Goal: Transaction & Acquisition: Purchase product/service

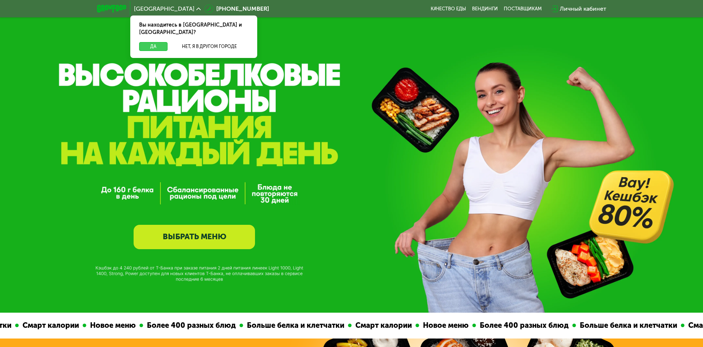
click at [154, 42] on button "Да" at bounding box center [153, 46] width 28 height 9
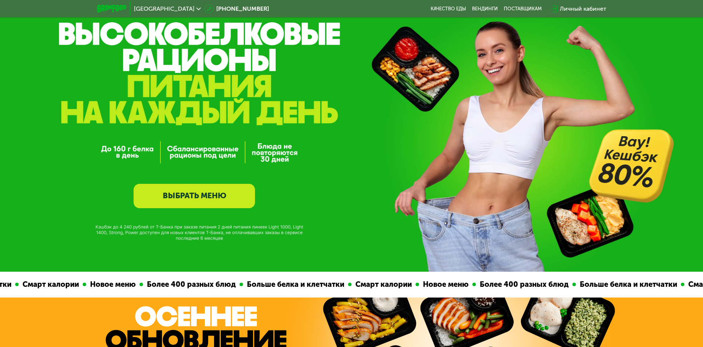
scroll to position [111, 0]
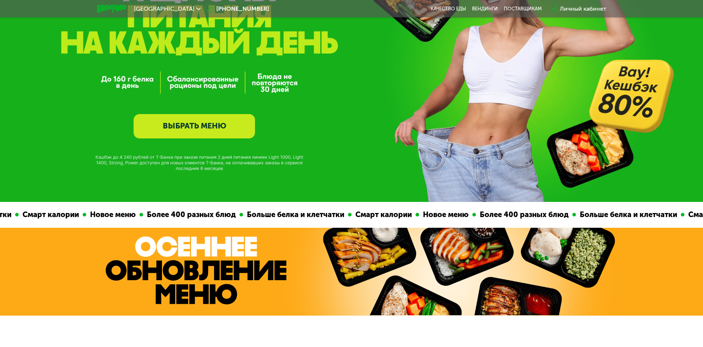
click at [181, 133] on link "ВЫБРАТЬ МЕНЮ" at bounding box center [194, 126] width 121 height 24
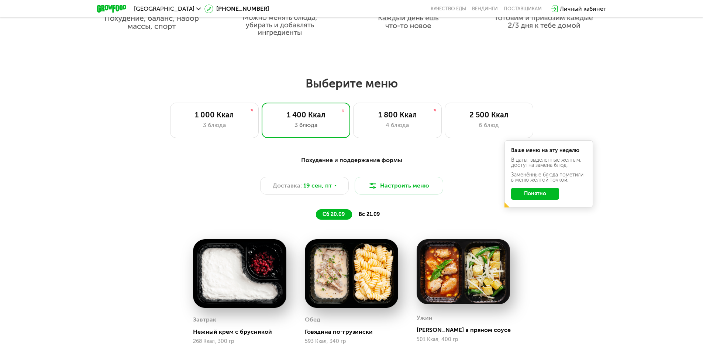
scroll to position [533, 0]
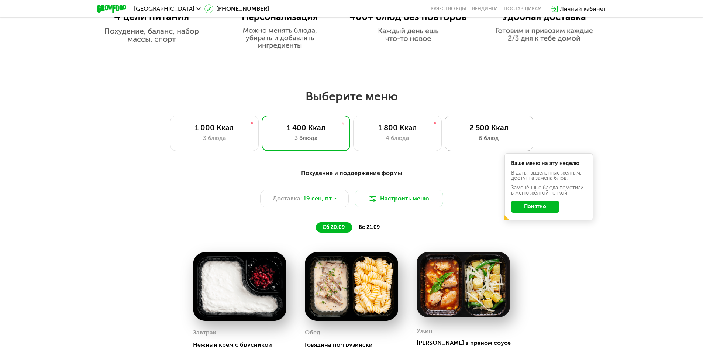
click at [481, 128] on div "2 500 Ккал" at bounding box center [489, 127] width 73 height 9
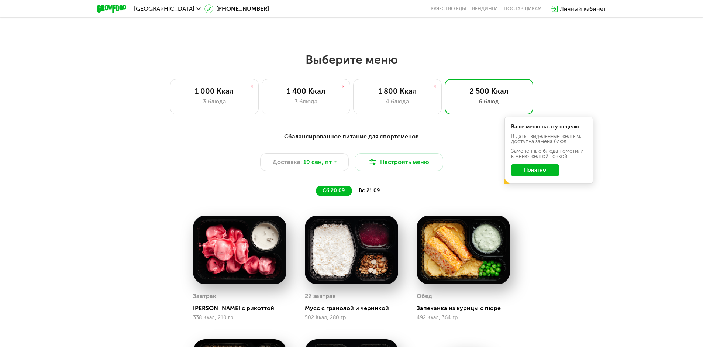
scroll to position [570, 0]
click at [387, 161] on button "Настроить меню" at bounding box center [399, 162] width 89 height 18
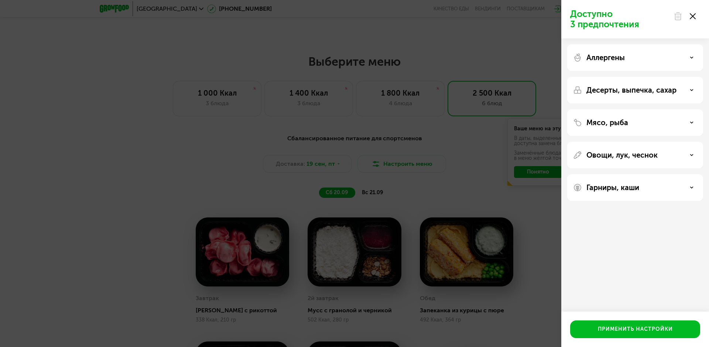
click at [604, 87] on p "Десерты, выпечка, сахар" at bounding box center [631, 90] width 90 height 9
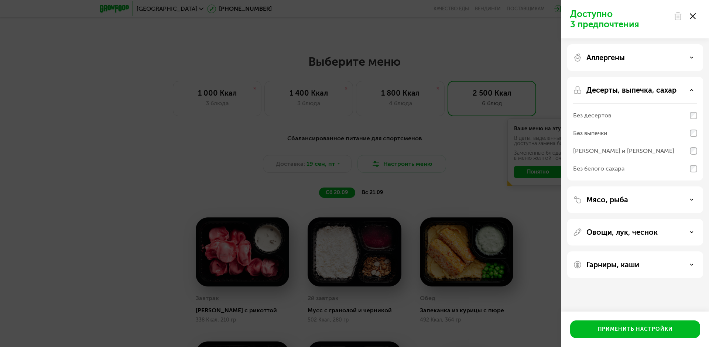
click at [604, 89] on p "Десерты, выпечка, сахар" at bounding box center [631, 90] width 90 height 9
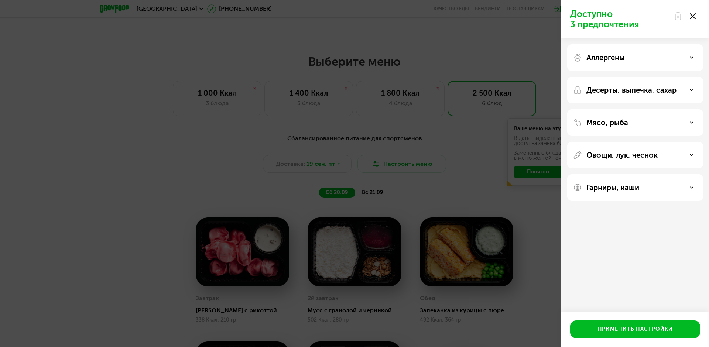
click at [527, 260] on div "Доступно 3 предпочтения Аллергены Десерты, выпечка, сахар Мясо, рыба Овощи, лук…" at bounding box center [354, 173] width 709 height 347
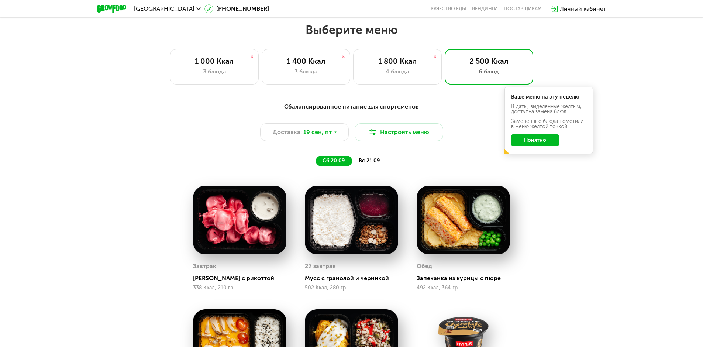
scroll to position [607, 0]
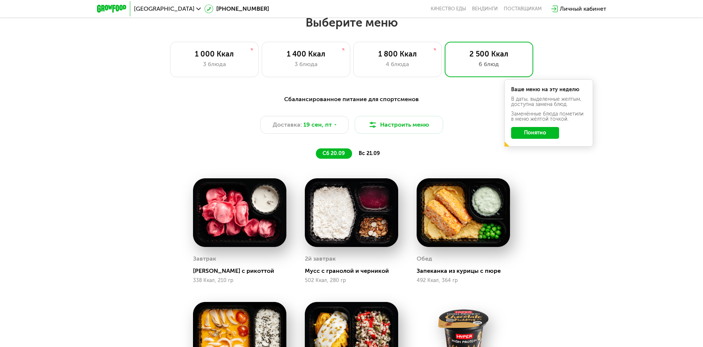
click at [371, 159] on div "вс 21.09" at bounding box center [369, 153] width 35 height 10
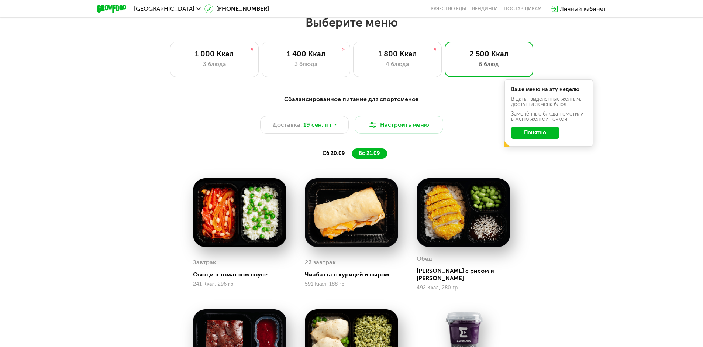
click at [409, 157] on div "сб 20.09 вс 21.09" at bounding box center [352, 153] width 306 height 10
click at [347, 154] on div "сб 20.09" at bounding box center [334, 153] width 36 height 10
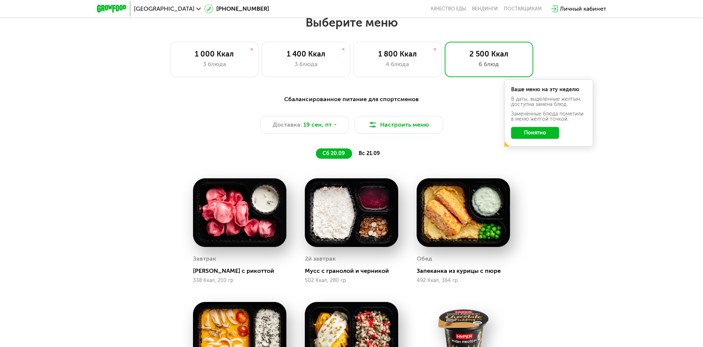
click at [538, 137] on button "Понятно" at bounding box center [535, 133] width 48 height 12
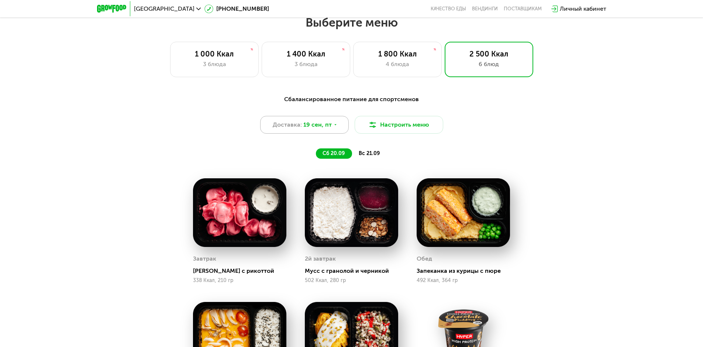
click at [323, 124] on span "19 сен, пт" at bounding box center [318, 124] width 28 height 9
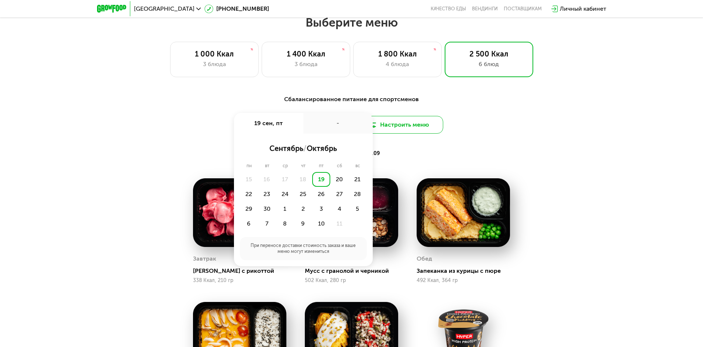
drag, startPoint x: 483, startPoint y: 152, endPoint x: 435, endPoint y: 135, distance: 51.4
click at [483, 152] on div "сб 20.09 вс 21.09" at bounding box center [352, 153] width 306 height 10
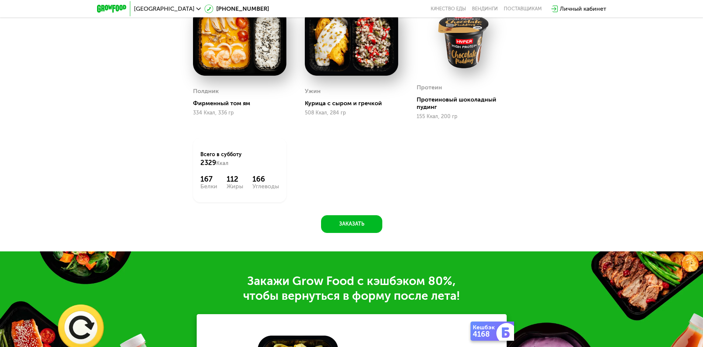
scroll to position [902, 0]
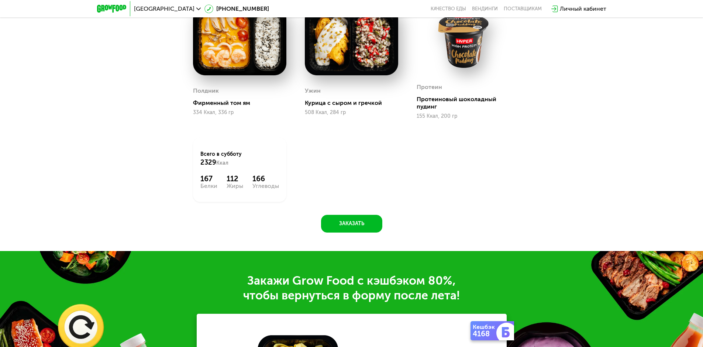
drag, startPoint x: 267, startPoint y: 193, endPoint x: 277, endPoint y: 199, distance: 11.8
click at [267, 193] on div "Всего в субботу 2329 Ккал 167 Белки 112 Жиры 166 Углеводы" at bounding box center [239, 170] width 93 height 64
click at [346, 223] on button "Заказать" at bounding box center [351, 224] width 61 height 18
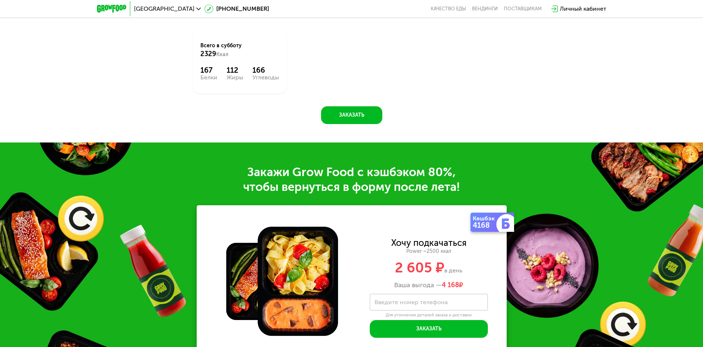
scroll to position [1156, 0]
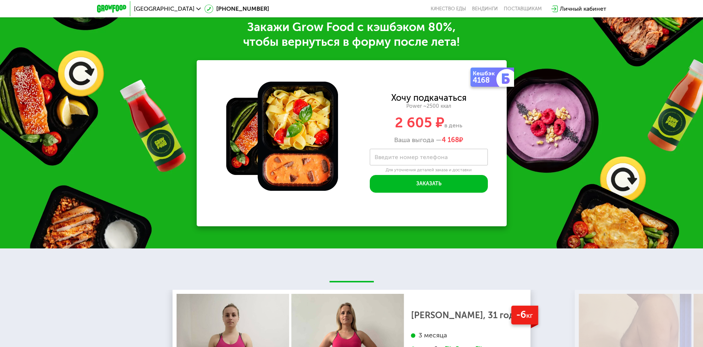
click at [432, 159] on label "Введите номер телефона" at bounding box center [411, 157] width 73 height 4
click at [432, 160] on input "Введите номер телефона" at bounding box center [429, 157] width 118 height 17
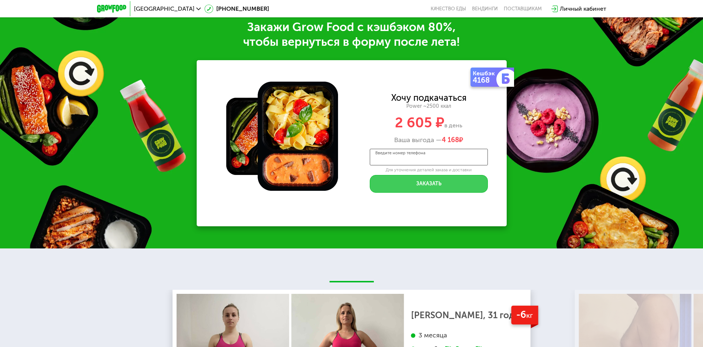
type input "**********"
click at [451, 186] on button "Заказать" at bounding box center [429, 184] width 118 height 18
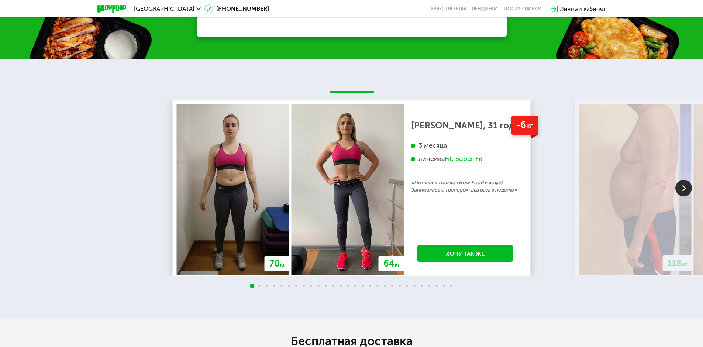
scroll to position [1378, 0]
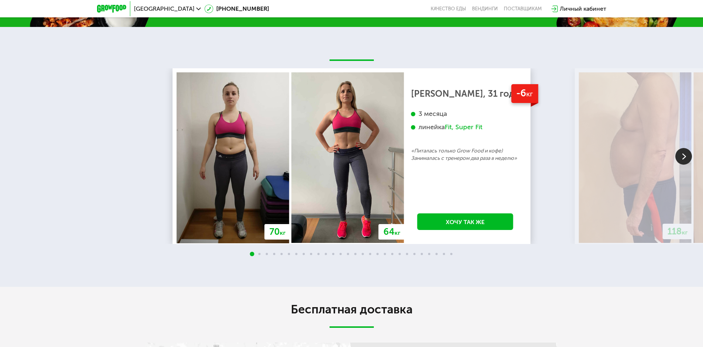
click at [259, 255] on span at bounding box center [259, 254] width 2 height 2
click at [683, 158] on img at bounding box center [684, 156] width 17 height 17
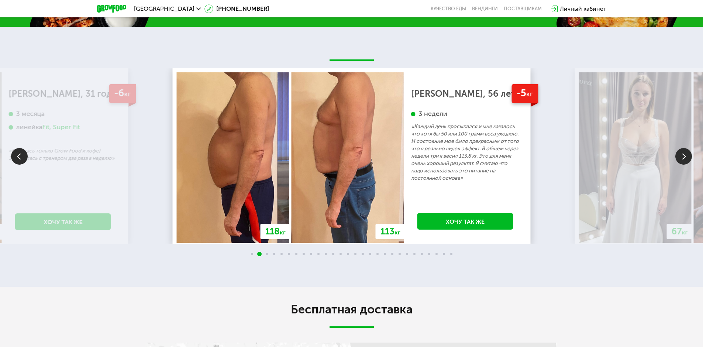
click at [683, 158] on img at bounding box center [684, 156] width 17 height 17
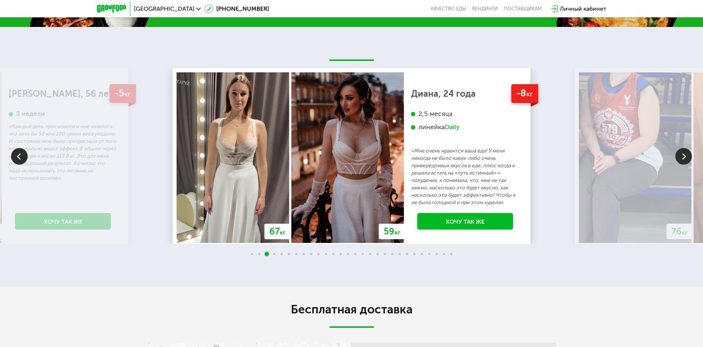
click at [683, 158] on img at bounding box center [684, 156] width 17 height 17
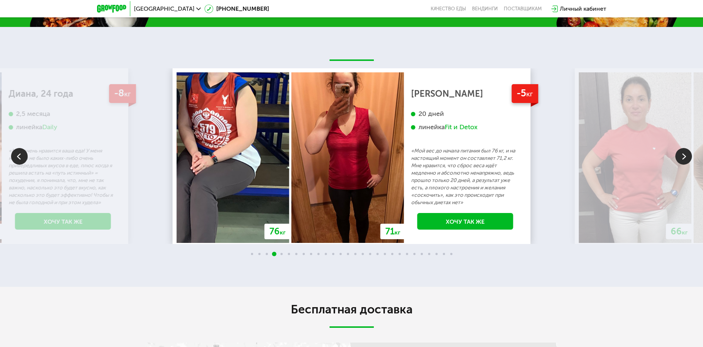
click at [683, 158] on img at bounding box center [684, 156] width 17 height 17
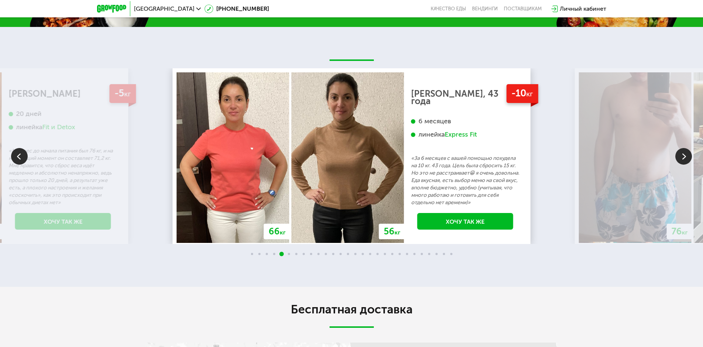
click at [683, 158] on img at bounding box center [684, 156] width 17 height 17
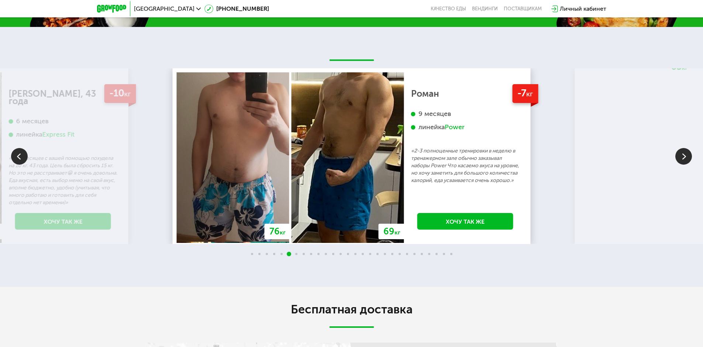
click at [683, 158] on img at bounding box center [684, 156] width 17 height 17
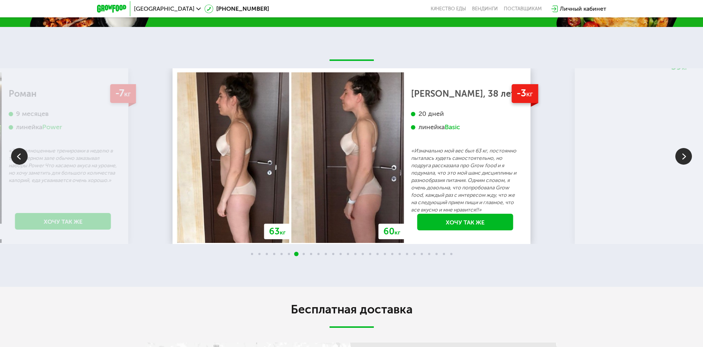
click at [683, 158] on img at bounding box center [684, 156] width 17 height 17
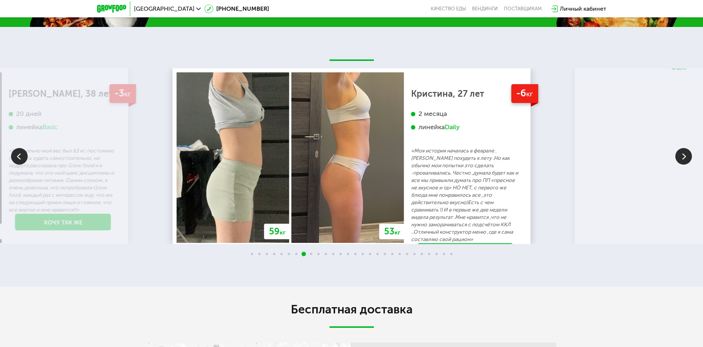
click at [683, 158] on img at bounding box center [684, 156] width 17 height 17
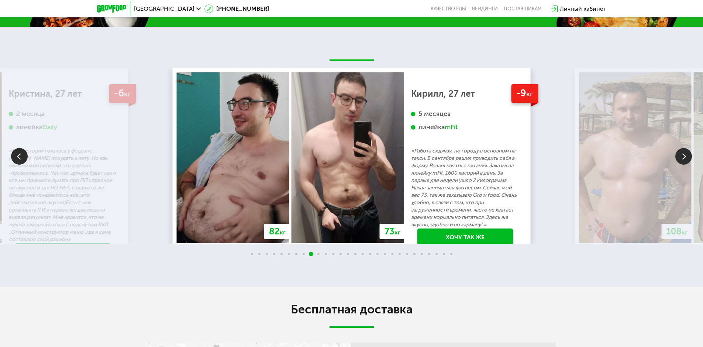
click at [683, 158] on img at bounding box center [684, 156] width 17 height 17
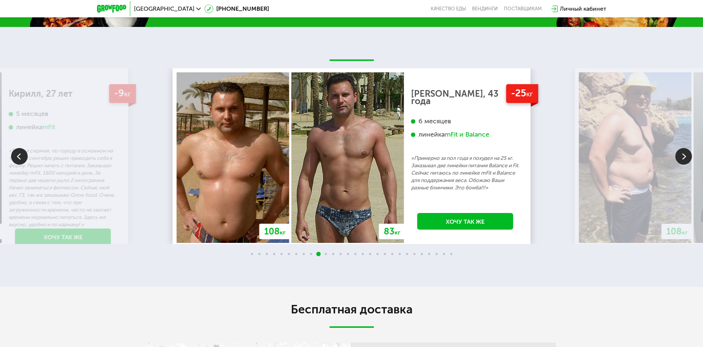
click at [683, 158] on img at bounding box center [684, 156] width 17 height 17
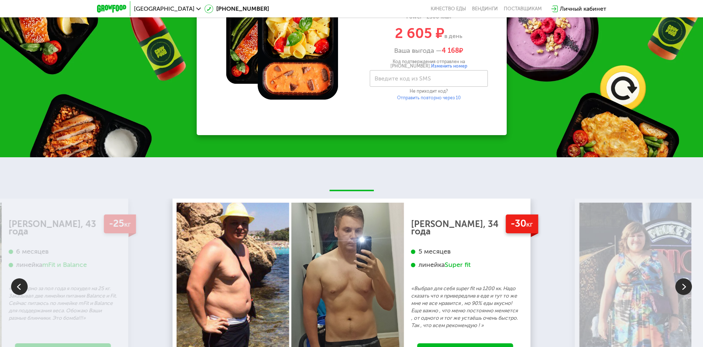
scroll to position [1341, 0]
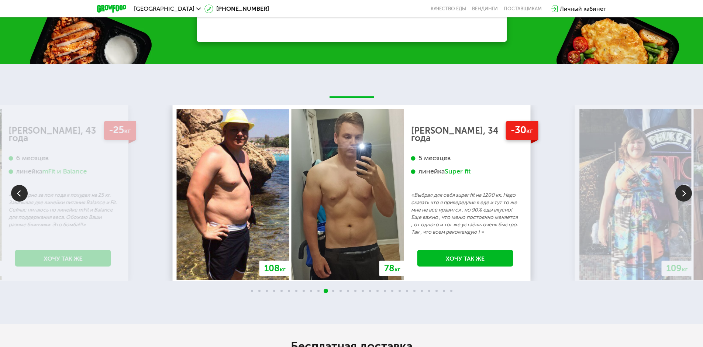
click at [688, 197] on img at bounding box center [684, 193] width 17 height 17
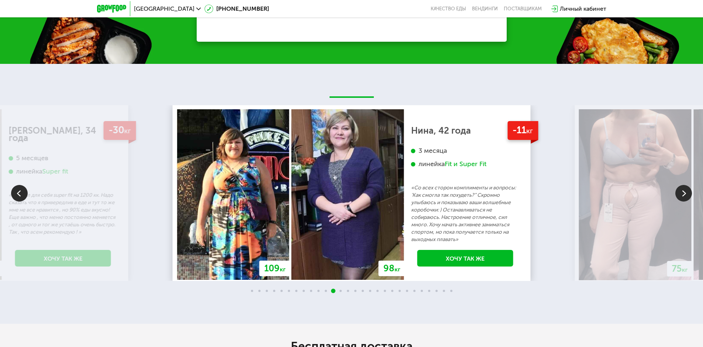
click at [687, 197] on img at bounding box center [684, 193] width 17 height 17
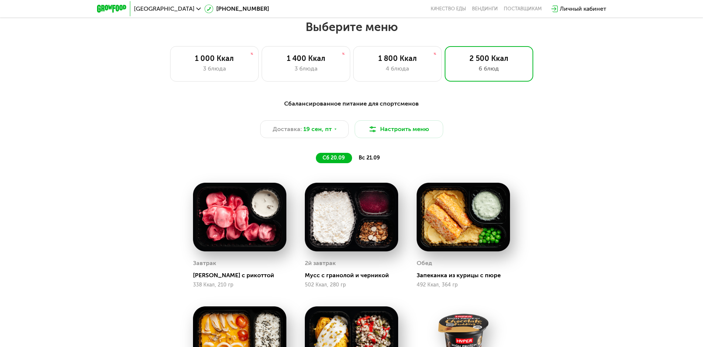
scroll to position [602, 0]
click at [370, 159] on span "вс 21.09" at bounding box center [369, 158] width 21 height 6
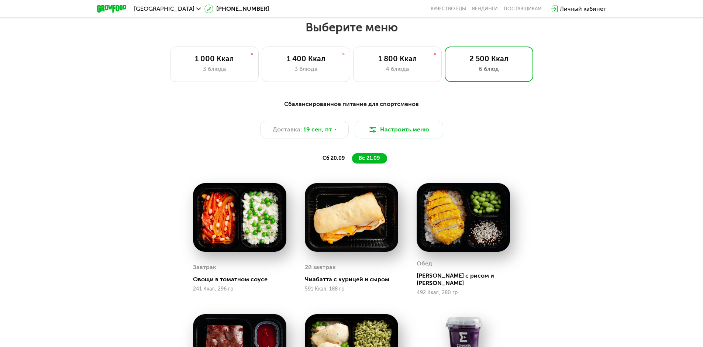
click at [337, 159] on span "сб 20.09" at bounding box center [334, 158] width 22 height 6
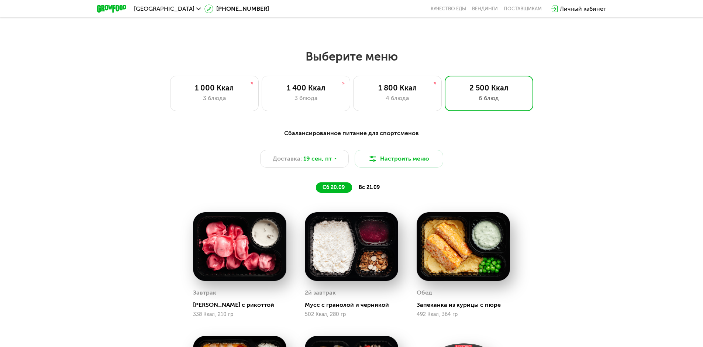
scroll to position [565, 0]
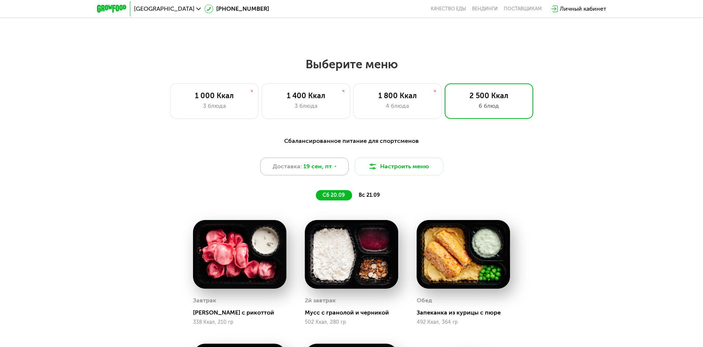
click at [328, 171] on span "19 сен, пт" at bounding box center [318, 166] width 28 height 9
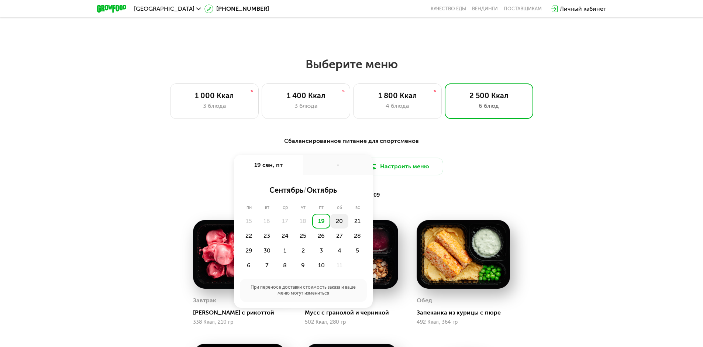
click at [336, 221] on div "20" at bounding box center [339, 221] width 18 height 15
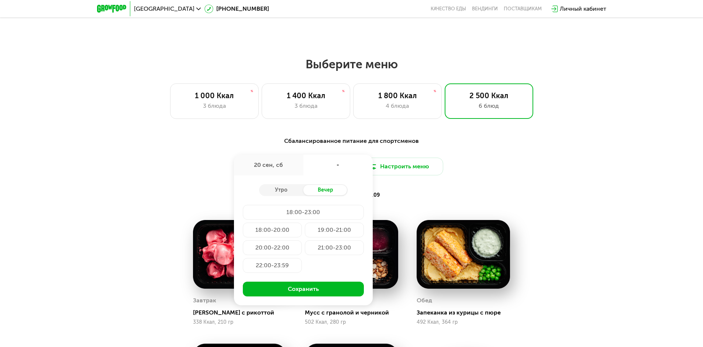
click at [280, 172] on div "20 сен, сб" at bounding box center [268, 165] width 69 height 21
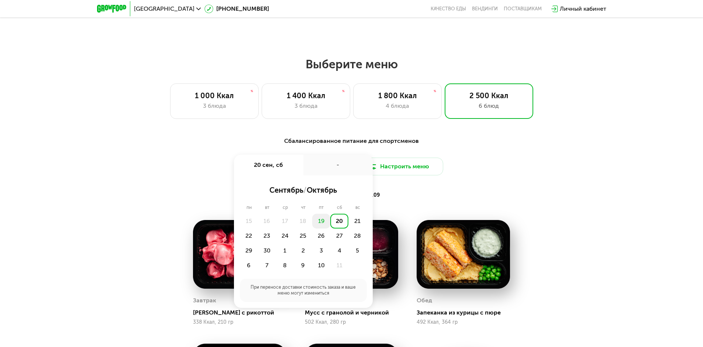
click at [322, 224] on div "19" at bounding box center [321, 221] width 18 height 15
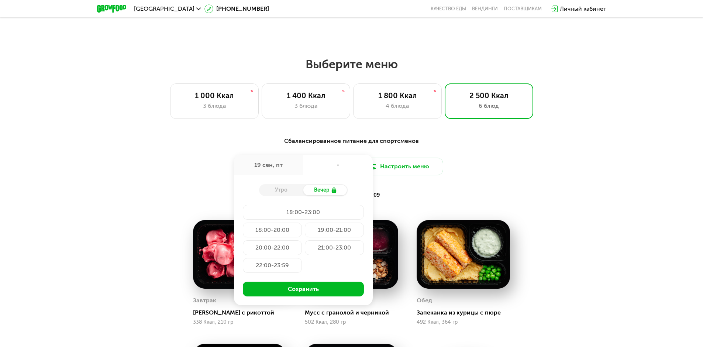
drag, startPoint x: 445, startPoint y: 205, endPoint x: 400, endPoint y: 220, distance: 47.1
click at [445, 205] on div "Сбалансированное питание для спортсменов Доставка: 19 сен, пт 19 сен, пт - Утро…" at bounding box center [352, 168] width 446 height 73
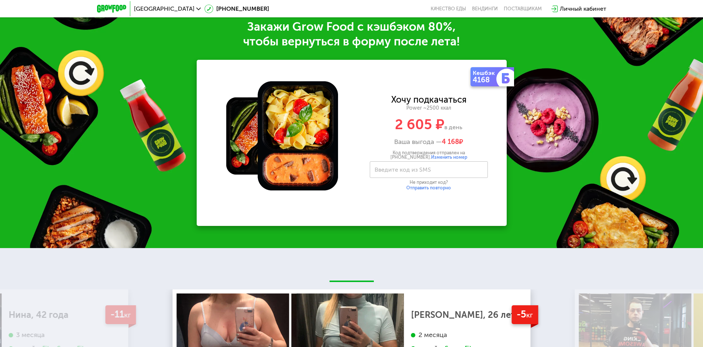
scroll to position [1156, 0]
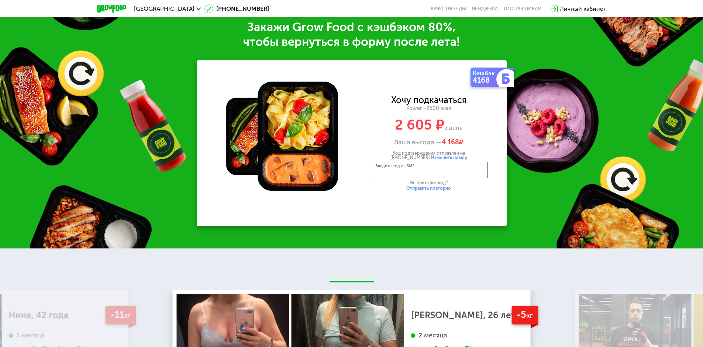
click at [449, 177] on input "Введите код из SMS" at bounding box center [429, 170] width 118 height 17
type input "****"
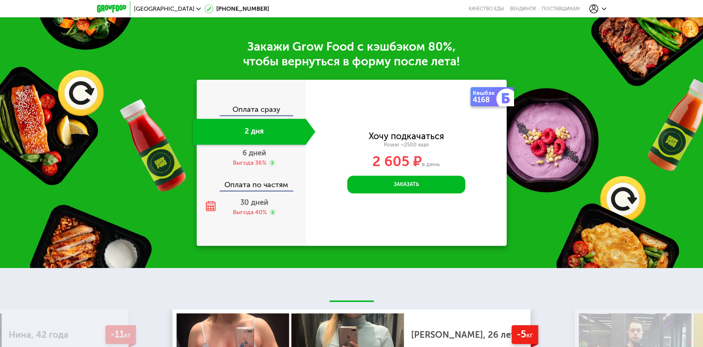
scroll to position [1176, 0]
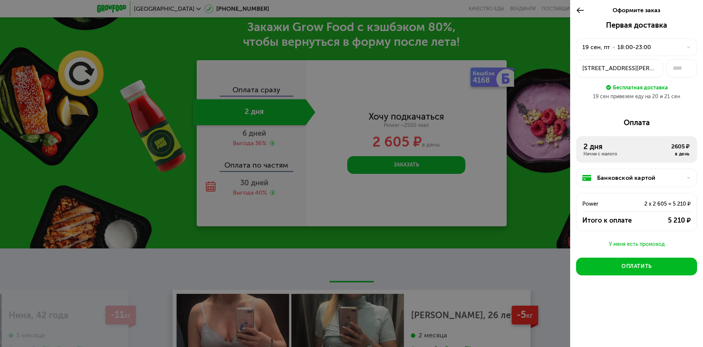
click at [607, 154] on div "Начни с малого" at bounding box center [628, 154] width 88 height 6
click at [610, 150] on div "2 дня" at bounding box center [628, 146] width 88 height 9
click at [464, 123] on div at bounding box center [351, 173] width 703 height 347
drag, startPoint x: 605, startPoint y: 148, endPoint x: 638, endPoint y: 128, distance: 39.3
click at [605, 148] on div "2 дня" at bounding box center [628, 146] width 88 height 9
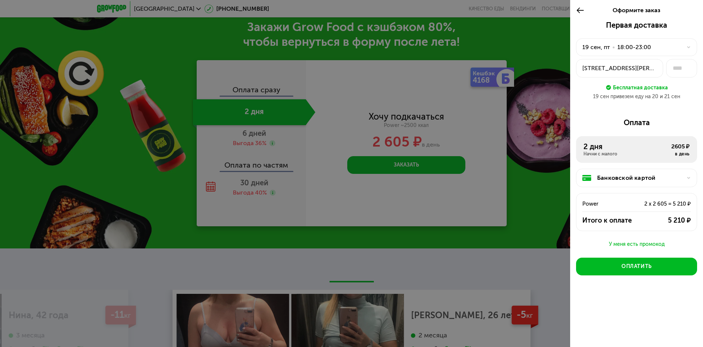
click at [637, 88] on div "Бесплатная доставка" at bounding box center [640, 87] width 55 height 8
click at [578, 9] on icon at bounding box center [580, 10] width 8 height 9
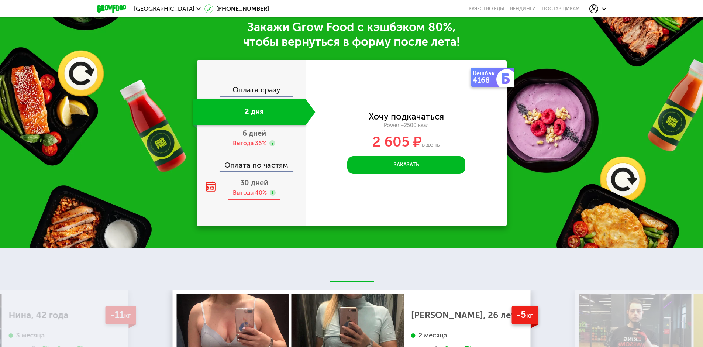
click at [253, 192] on div "Выгода 40%" at bounding box center [250, 193] width 34 height 8
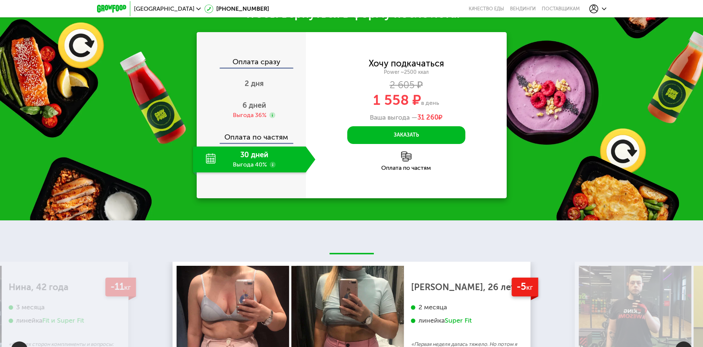
scroll to position [1176, 0]
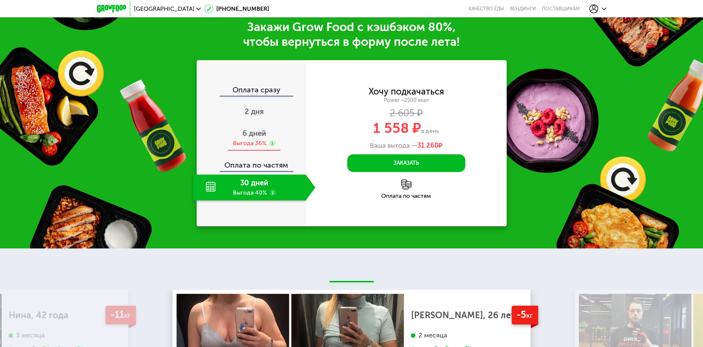
click at [256, 136] on span "6 дней" at bounding box center [255, 133] width 24 height 9
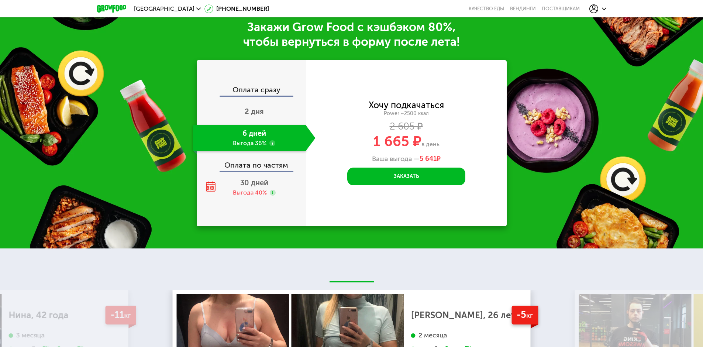
click at [273, 146] on use at bounding box center [273, 143] width 6 height 6
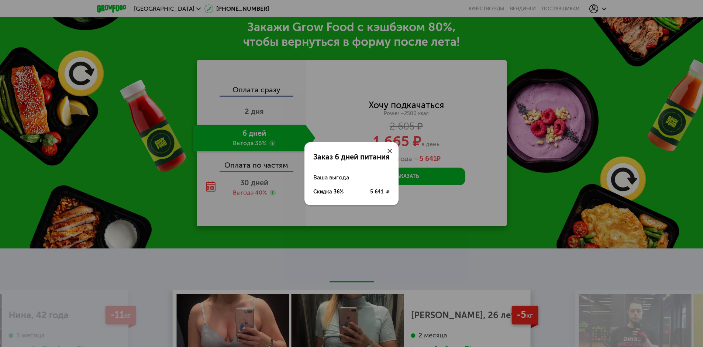
click at [271, 146] on div "Заказ 6 дней питания Ваша выгода Скидка 36% 5 641 ₽" at bounding box center [351, 173] width 703 height 347
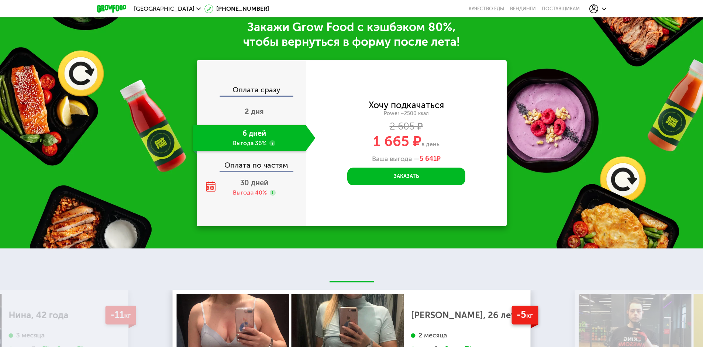
click at [258, 170] on div "Оплата по частям" at bounding box center [252, 162] width 109 height 17
click at [214, 188] on icon at bounding box center [211, 186] width 10 height 10
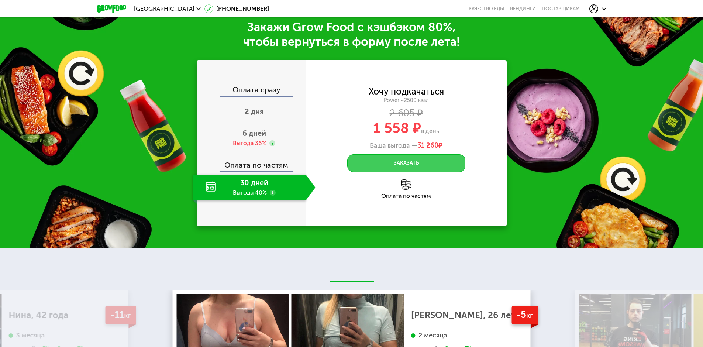
click at [411, 169] on button "Заказать" at bounding box center [406, 163] width 118 height 18
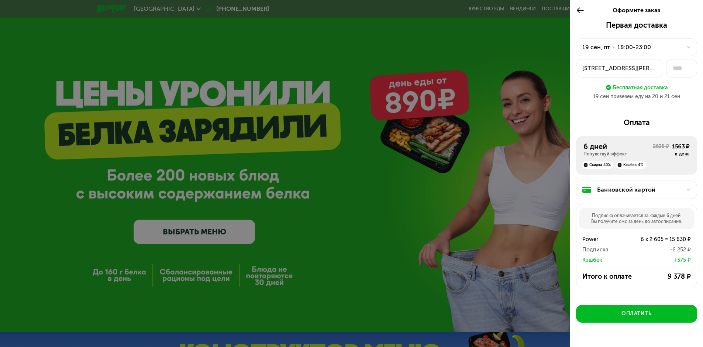
click at [578, 8] on icon at bounding box center [580, 10] width 8 height 9
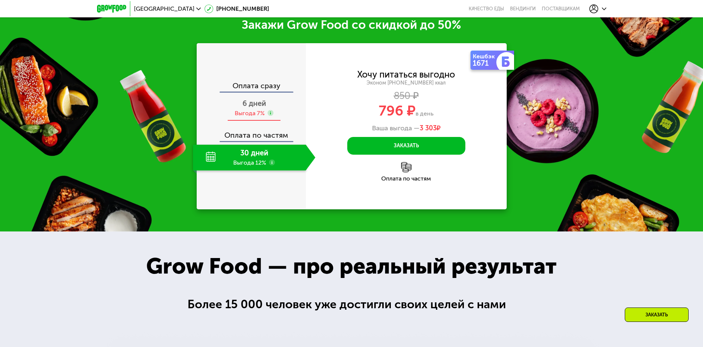
scroll to position [913, 0]
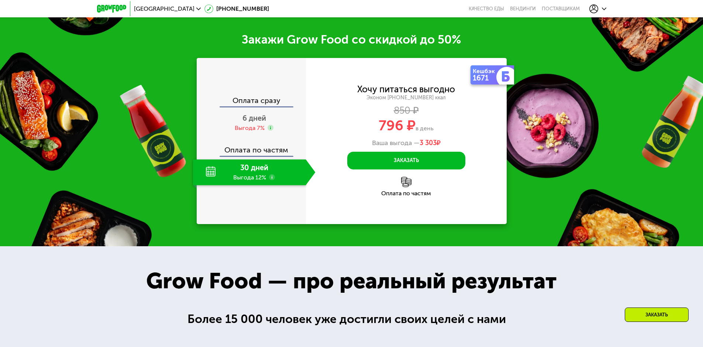
click at [246, 168] on div "30 дней Выгода 12%" at bounding box center [249, 173] width 113 height 26
click at [245, 170] on div "30 дней Выгода 12%" at bounding box center [249, 173] width 113 height 26
click at [274, 168] on div "30 дней Выгода 12%" at bounding box center [249, 173] width 113 height 26
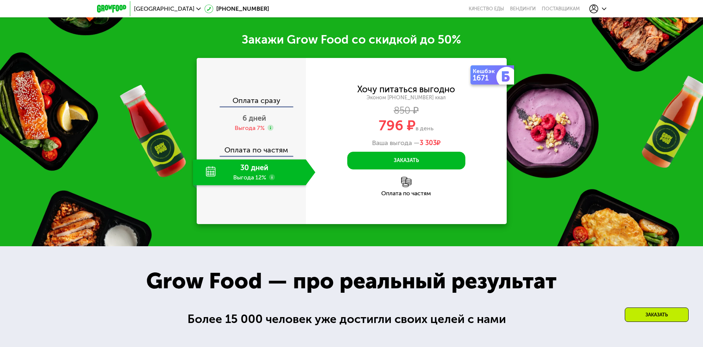
click at [272, 174] on use at bounding box center [272, 177] width 6 height 6
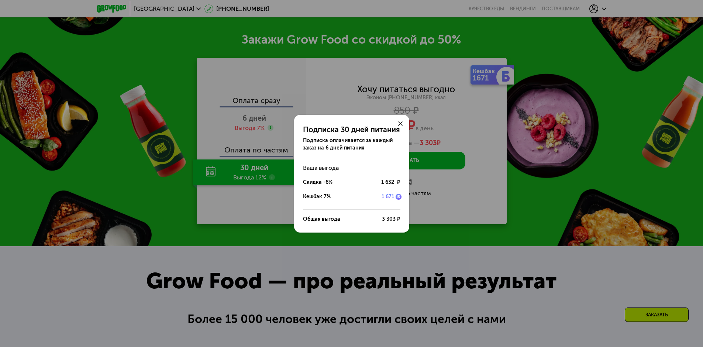
click at [272, 172] on div "Подписка 30 дней питания Подписка оплачивается за каждый заказ на 6 дней питани…" at bounding box center [351, 173] width 703 height 347
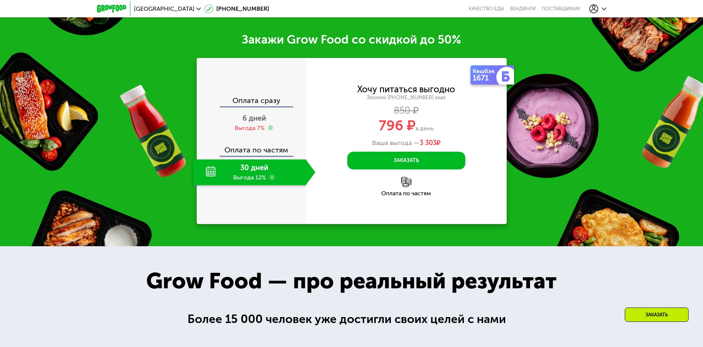
click at [278, 166] on div "30 дней Выгода 12%" at bounding box center [249, 173] width 113 height 26
click at [254, 175] on div "30 дней Выгода 12%" at bounding box center [249, 173] width 113 height 26
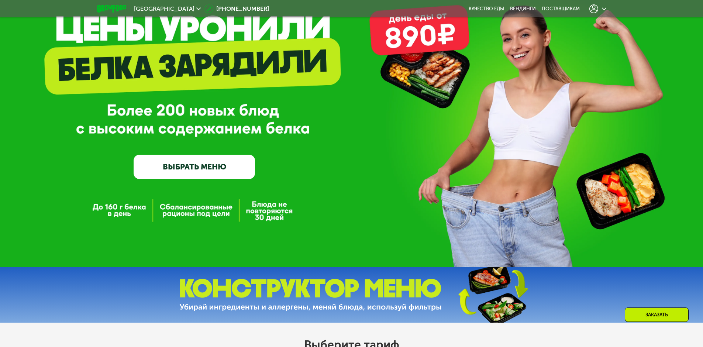
scroll to position [0, 0]
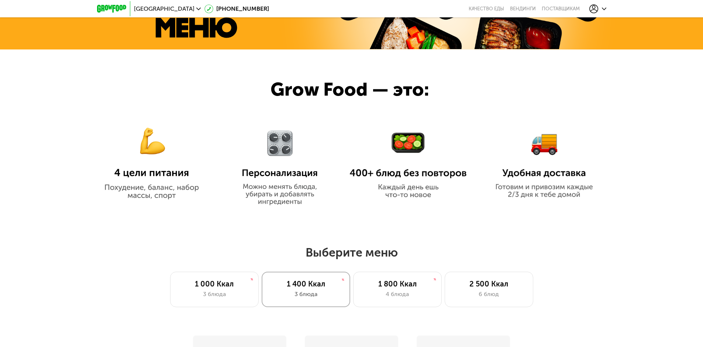
scroll to position [554, 0]
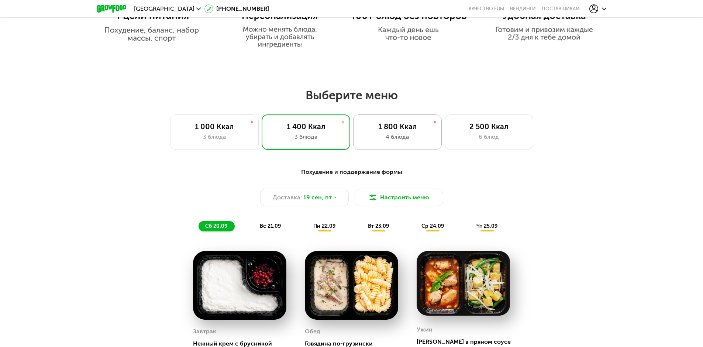
click at [405, 131] on div "1 800 Ккал" at bounding box center [397, 126] width 73 height 9
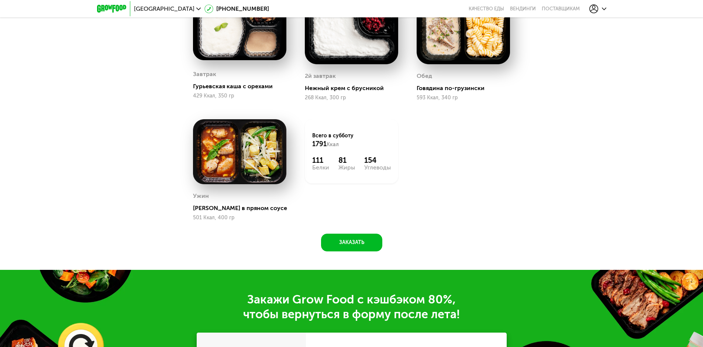
scroll to position [812, 0]
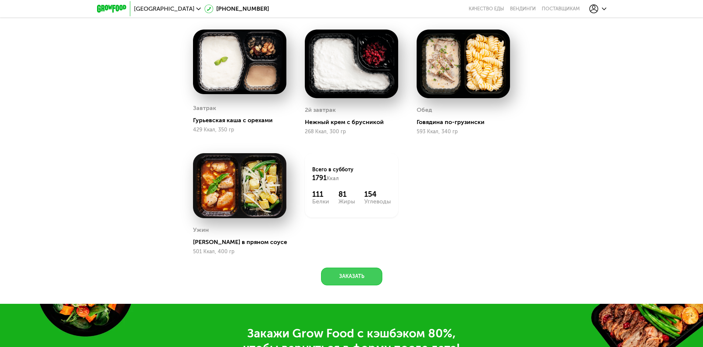
click at [350, 280] on button "Заказать" at bounding box center [351, 277] width 61 height 18
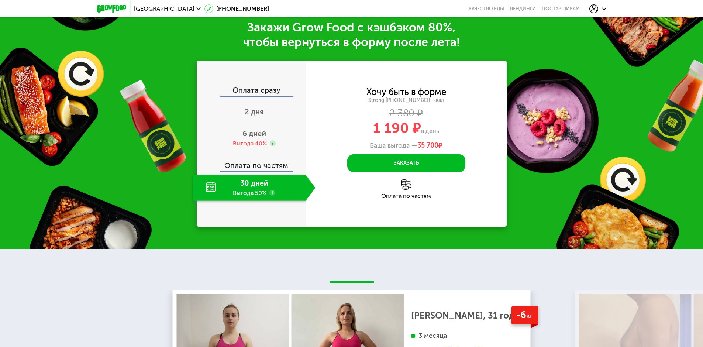
scroll to position [1082, 0]
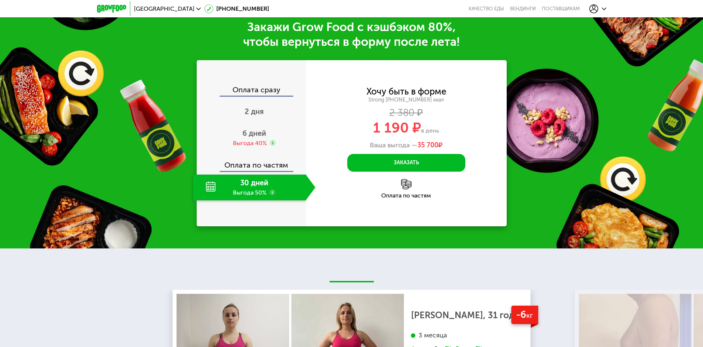
click at [266, 192] on div "30 дней Выгода 50%" at bounding box center [249, 188] width 113 height 26
click at [419, 169] on button "Заказать" at bounding box center [406, 163] width 118 height 18
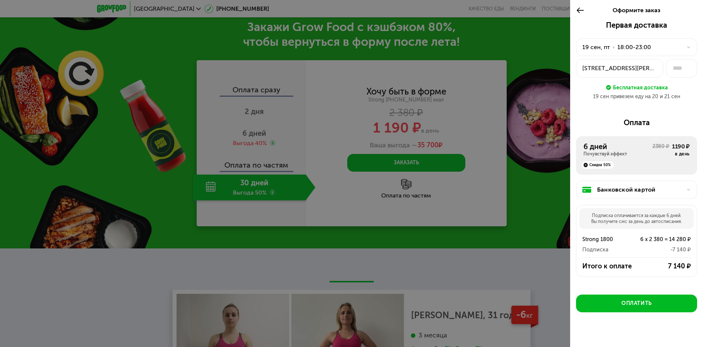
click at [672, 155] on div "в день" at bounding box center [681, 154] width 18 height 6
drag, startPoint x: 654, startPoint y: 261, endPoint x: 690, endPoint y: 270, distance: 37.2
click at [690, 270] on div "Подписка оплачивается за каждые 6 дней. Вы получите смс за день до автосписания…" at bounding box center [636, 241] width 121 height 72
click at [690, 270] on div "Итого к оплате 7 140 ₽" at bounding box center [637, 266] width 120 height 9
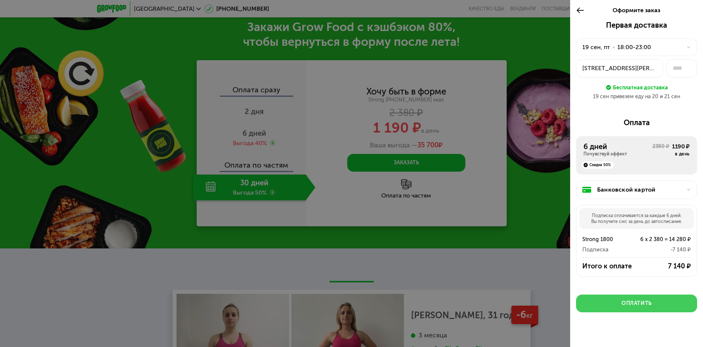
click at [664, 304] on button "Оплатить" at bounding box center [636, 304] width 121 height 18
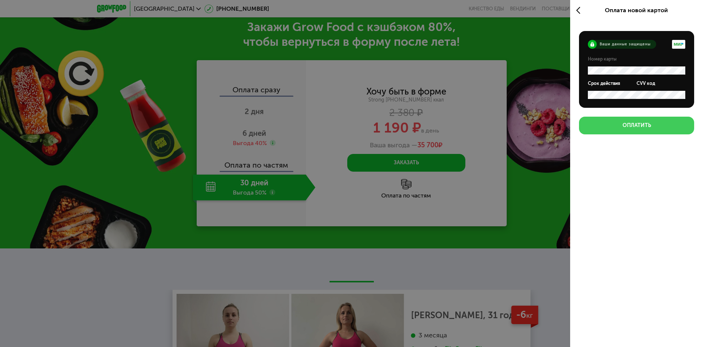
click at [642, 121] on button "Оплатить" at bounding box center [636, 126] width 115 height 18
